Goal: Information Seeking & Learning: Find specific fact

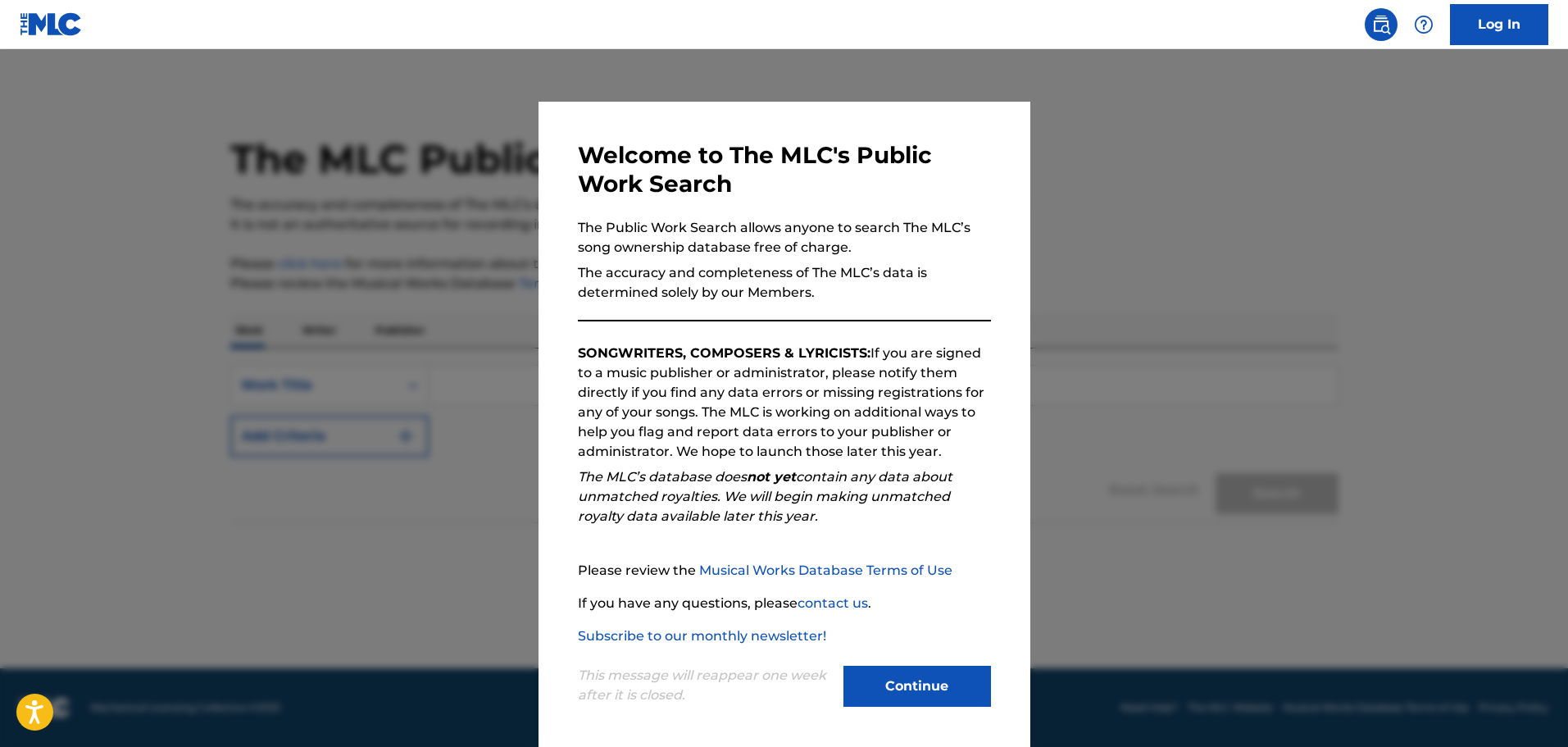
click at [899, 701] on button "Continue" at bounding box center [917, 685] width 147 height 41
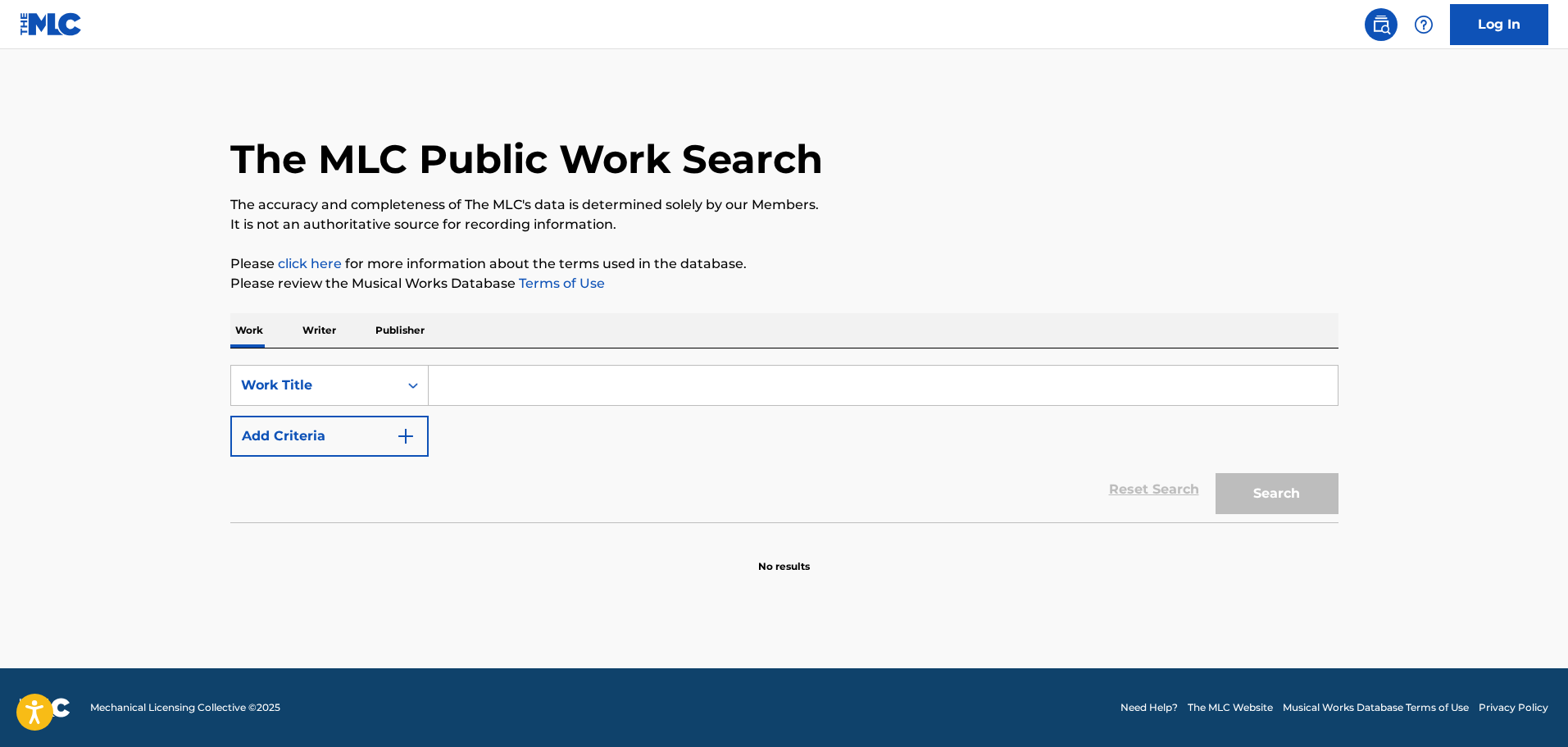
click at [562, 393] on input "Search Form" at bounding box center [882, 385] width 909 height 40
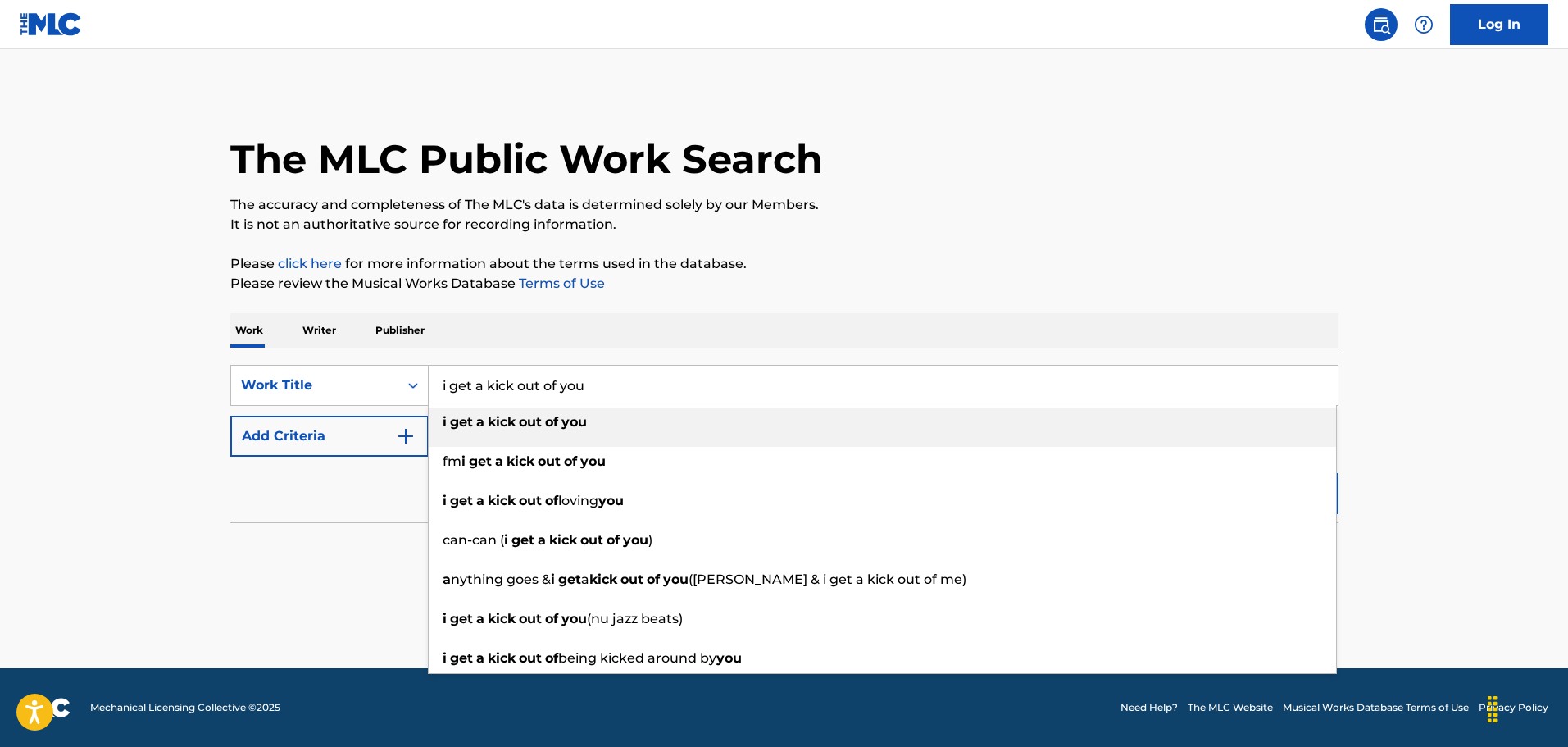
type input "i get a kick out of you"
click at [730, 301] on div "The MLC Public Work Search The accuracy and completeness of The MLC's data is d…" at bounding box center [784, 333] width 1147 height 484
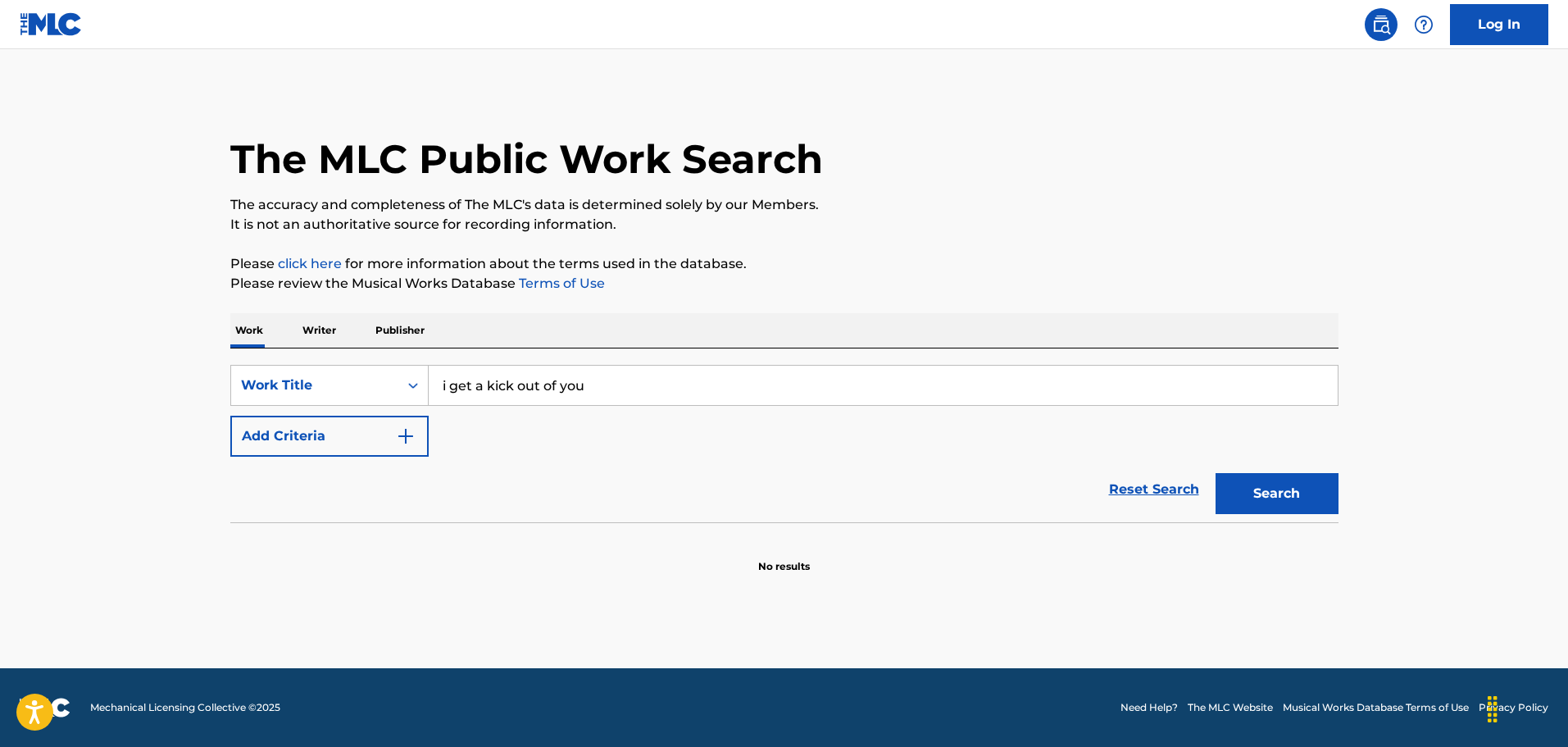
drag, startPoint x: 295, startPoint y: 436, endPoint x: 331, endPoint y: 436, distance: 36.0
click at [299, 436] on button "Add Criteria" at bounding box center [329, 435] width 198 height 41
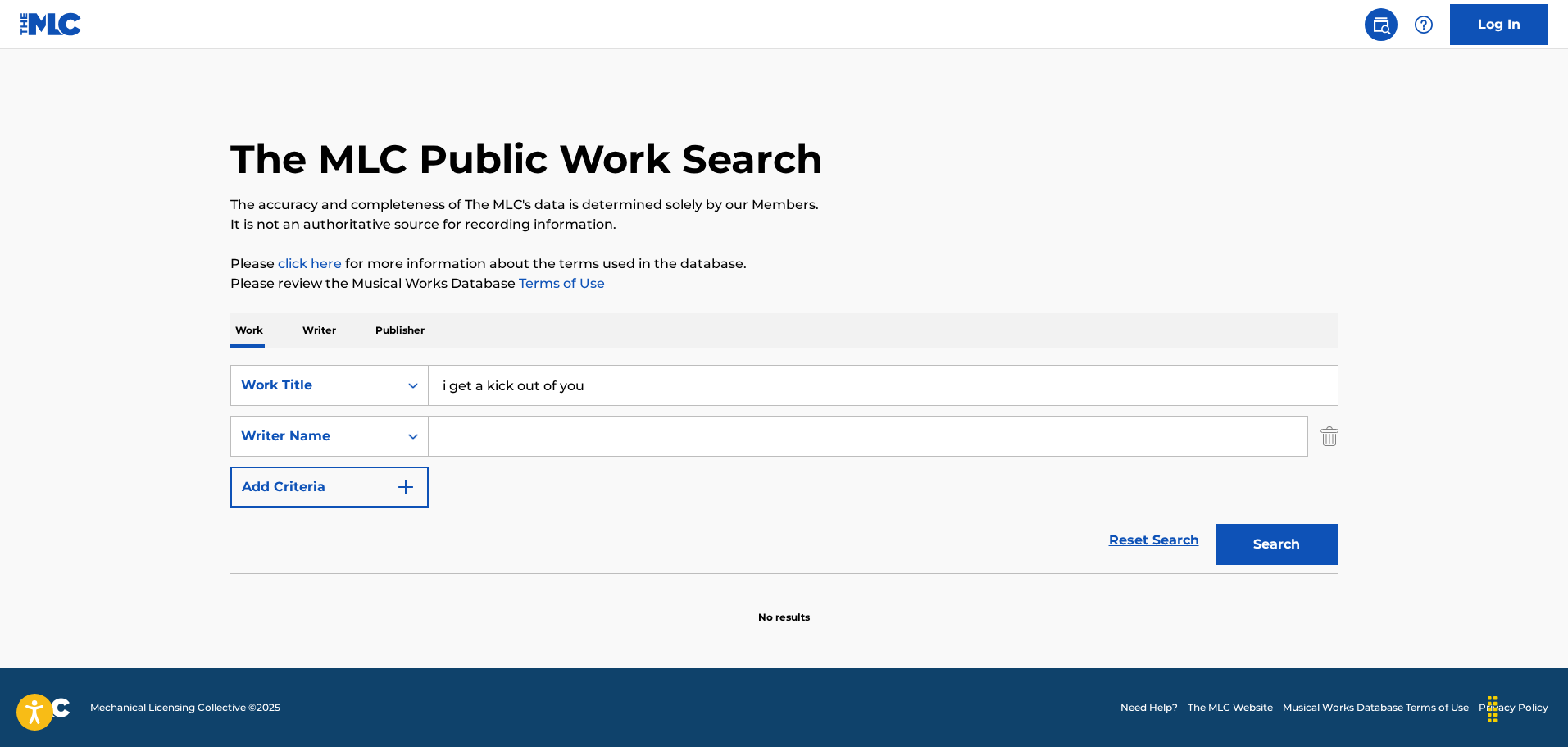
click at [505, 434] on input "Search Form" at bounding box center [867, 436] width 878 height 40
type input "d"
type input "[PERSON_NAME]"
click at [1216, 524] on button "Search" at bounding box center [1276, 544] width 122 height 41
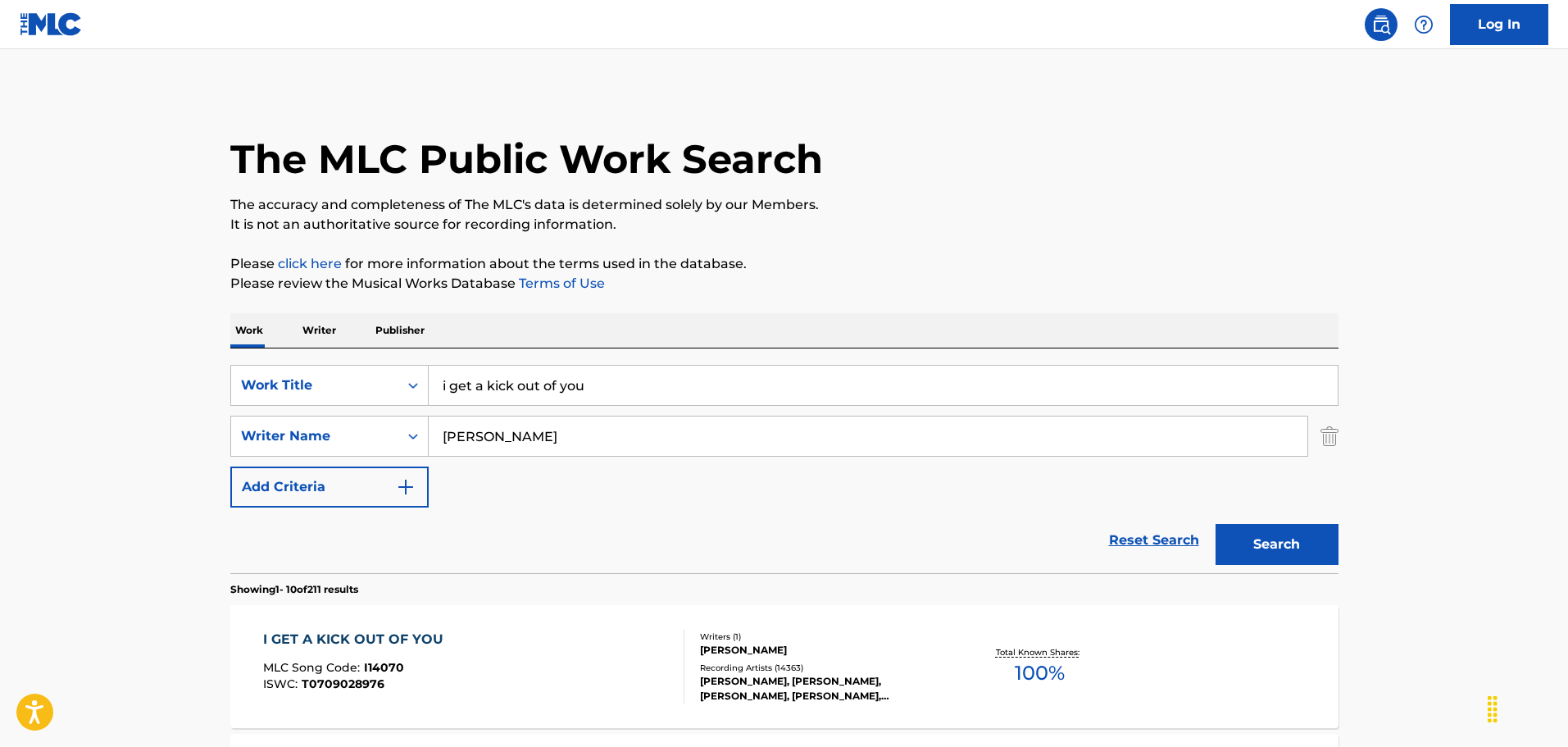
click at [395, 642] on div "I GET A KICK OUT OF YOU" at bounding box center [356, 639] width 188 height 20
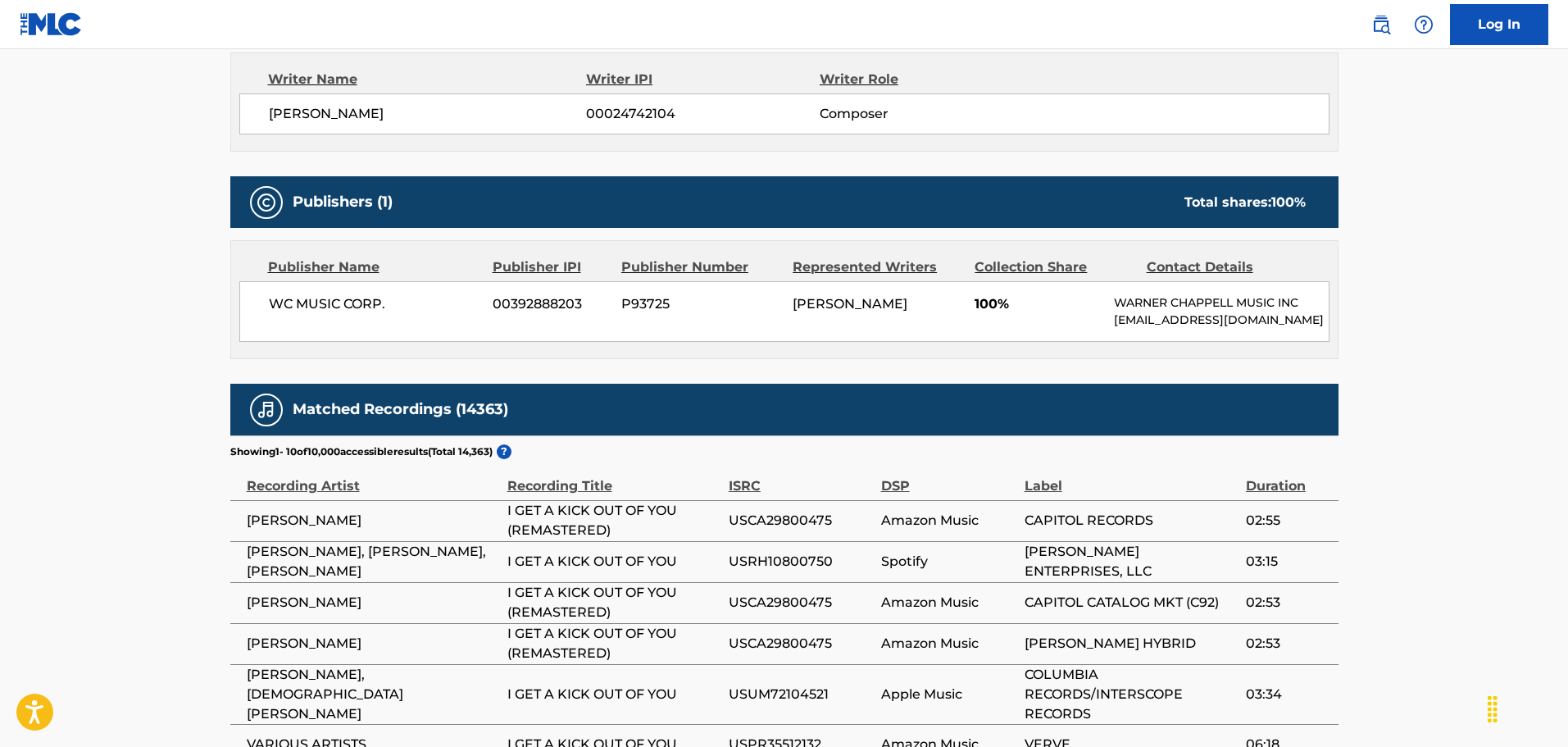
scroll to position [561, 0]
